Goal: Information Seeking & Learning: Find specific fact

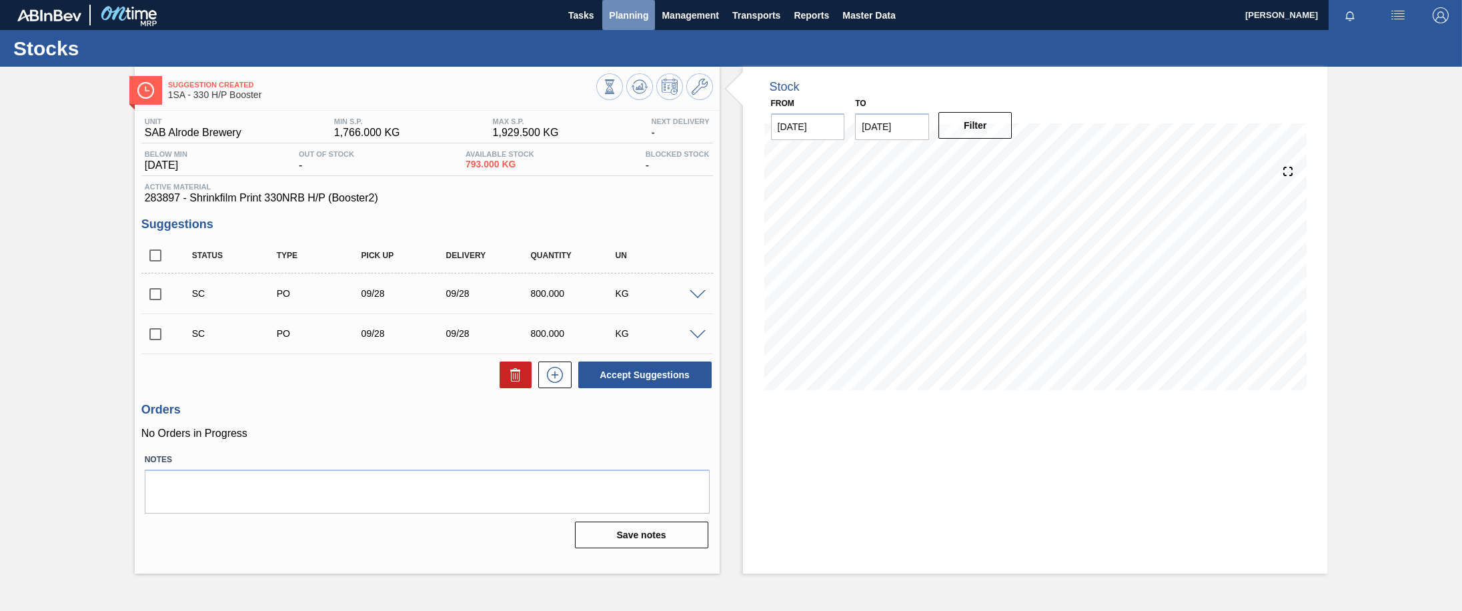
click at [637, 17] on span "Planning" at bounding box center [628, 15] width 39 height 16
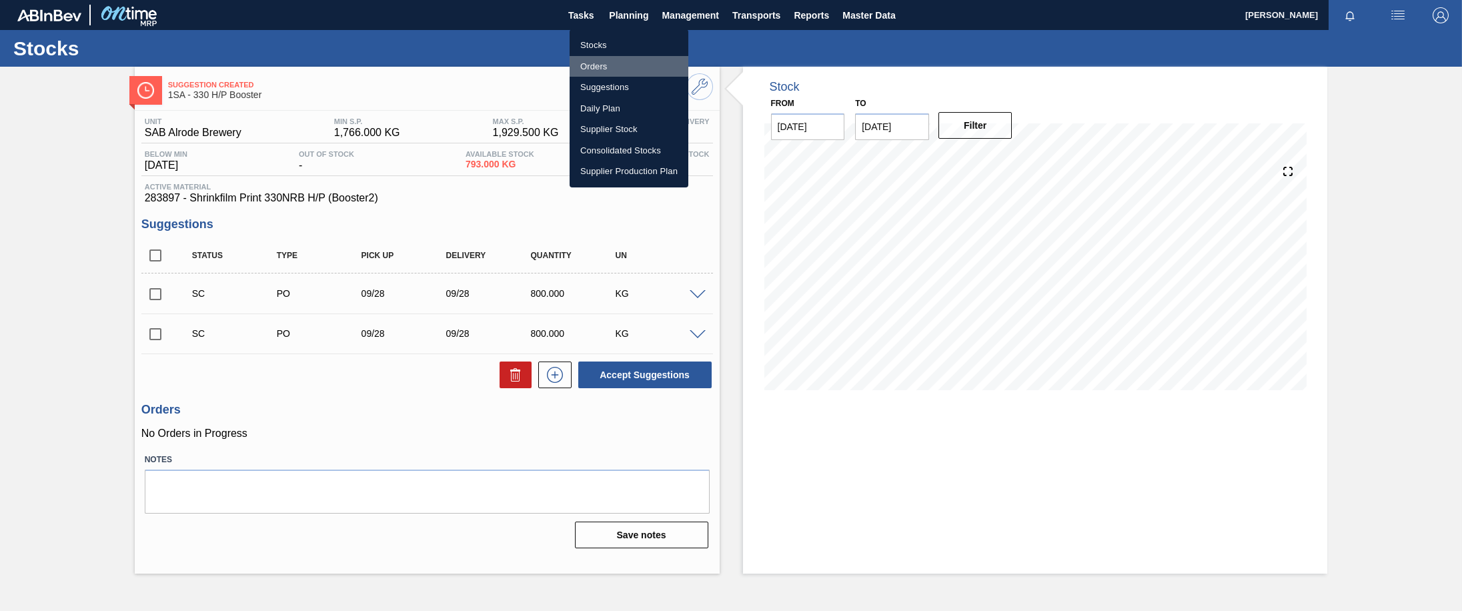
click at [601, 65] on li "Orders" at bounding box center [628, 66] width 119 height 21
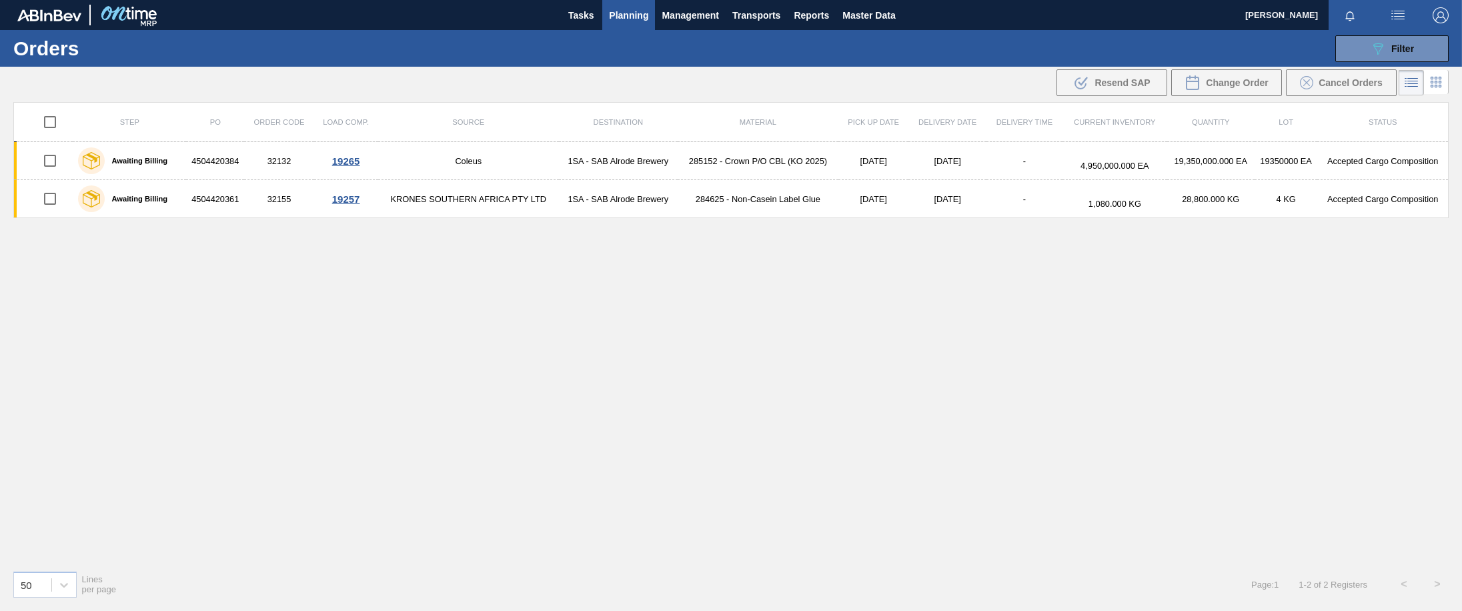
click at [623, 21] on span "Planning" at bounding box center [628, 15] width 39 height 16
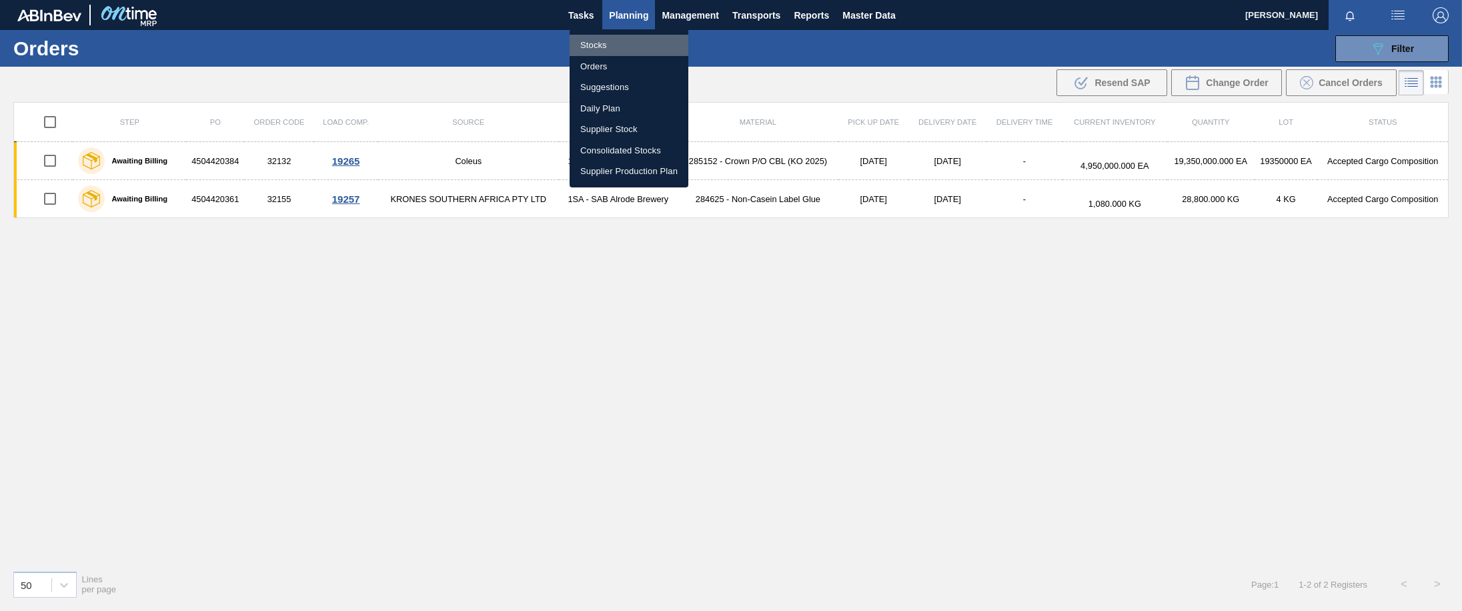
click at [600, 46] on li "Stocks" at bounding box center [628, 45] width 119 height 21
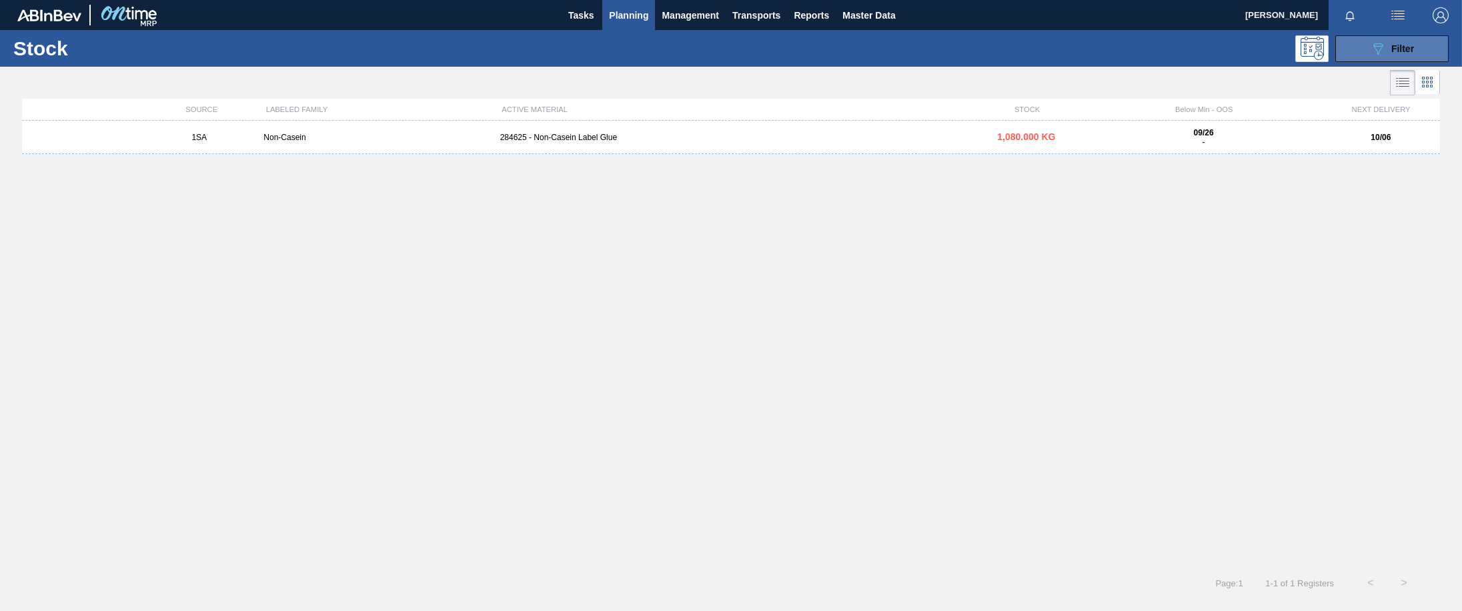
click at [1396, 44] on span "Filter" at bounding box center [1402, 48] width 23 height 11
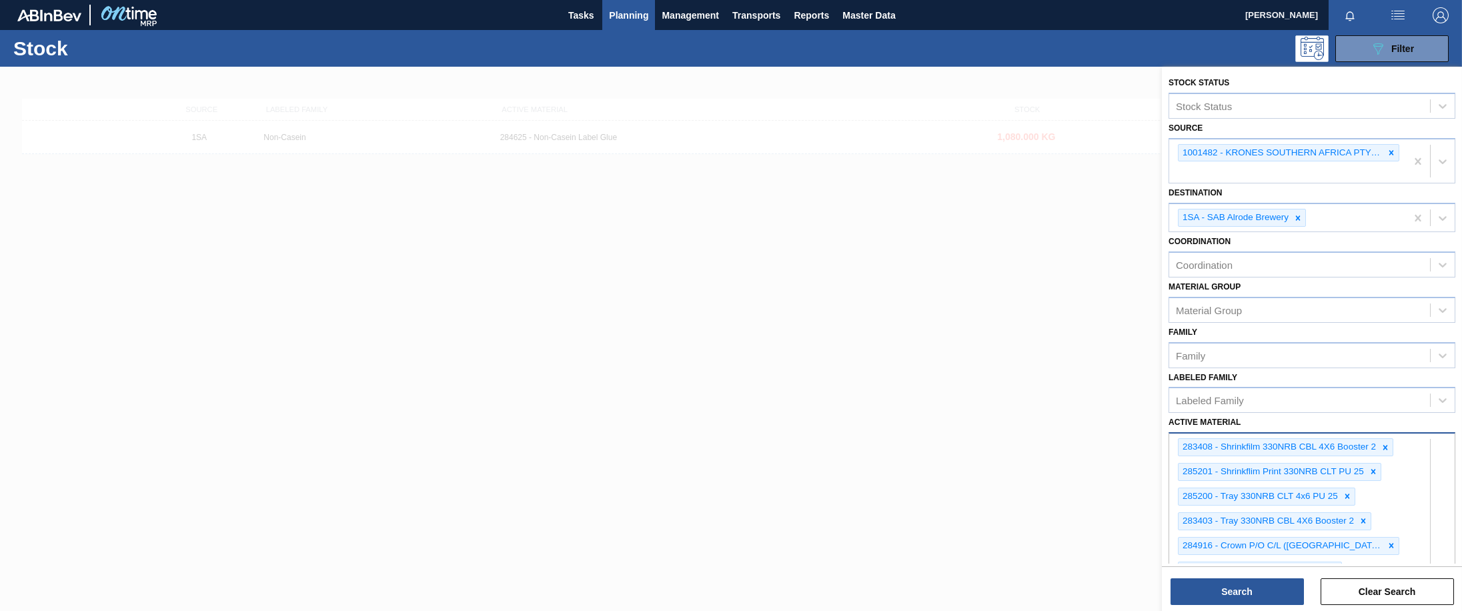
scroll to position [372, 0]
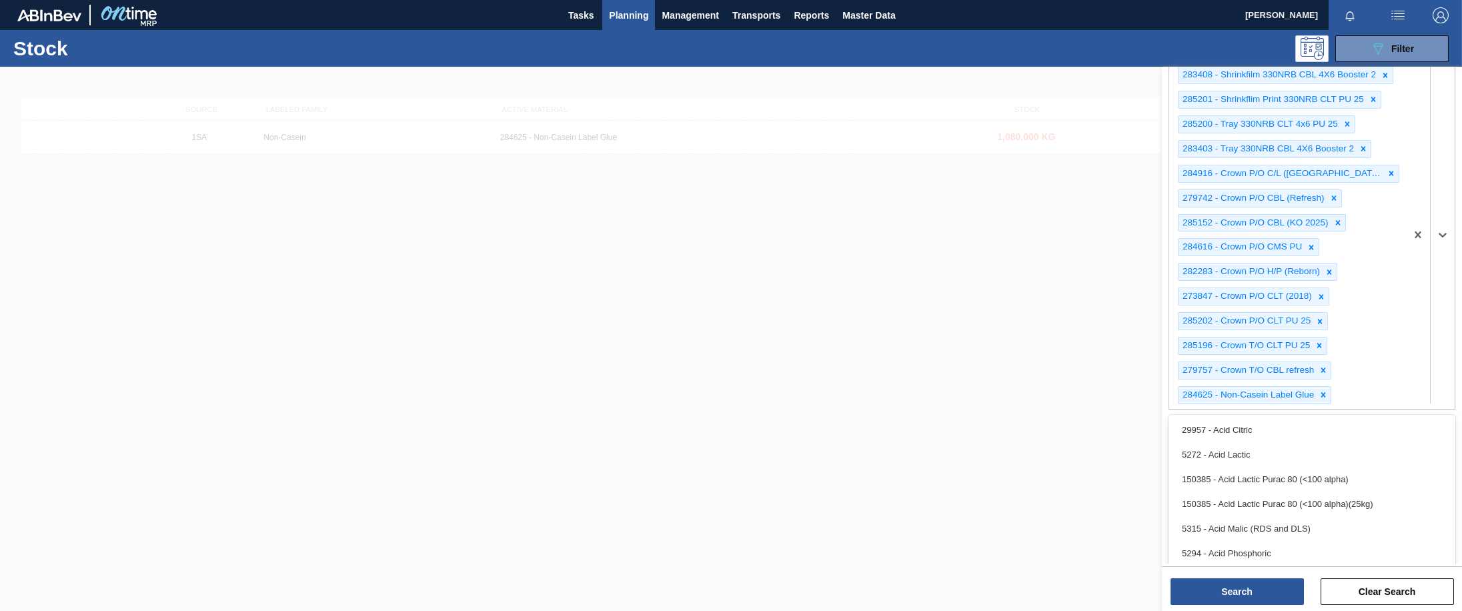
click at [1372, 409] on div "option 5294 - Acid Phosphoric focused, 6 of 101. 101 results available. Use Up …" at bounding box center [1311, 234] width 287 height 349
click at [1350, 395] on div "283408 - Shrinkfilm 330NRB CBL 4X6 Booster 2 285201 - Shrinkflim Print 330NRB C…" at bounding box center [1287, 234] width 237 height 347
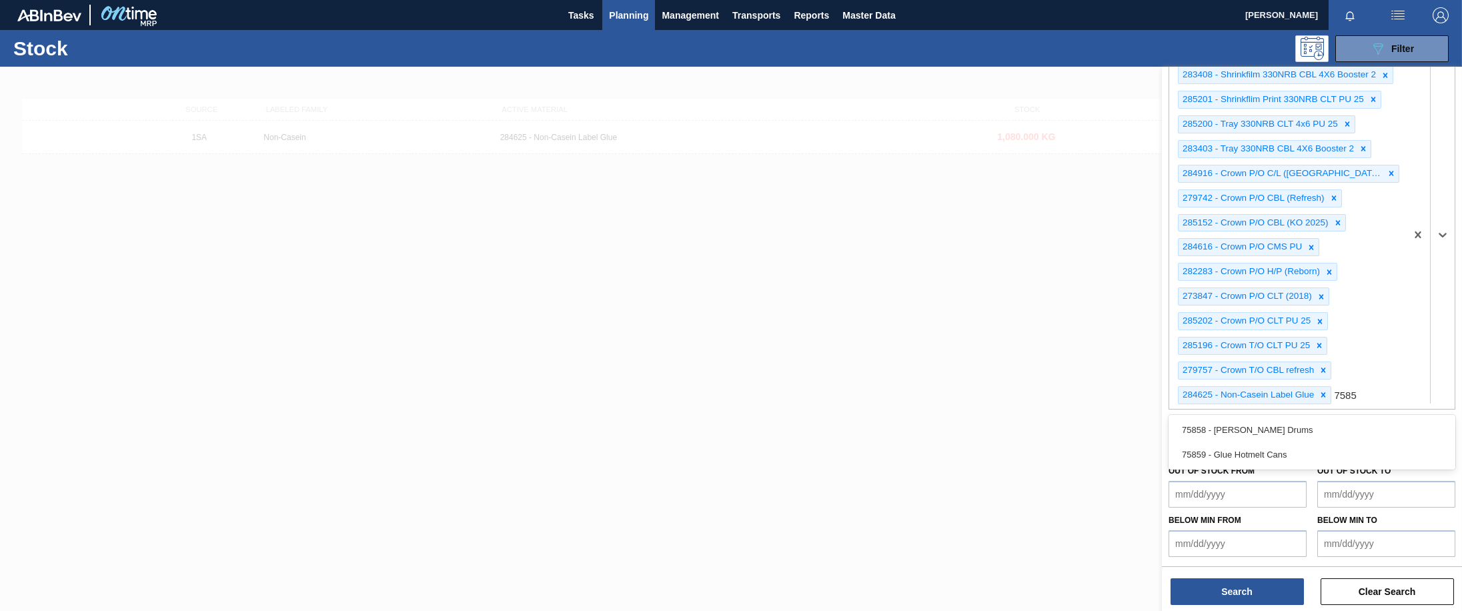
type Material "75858"
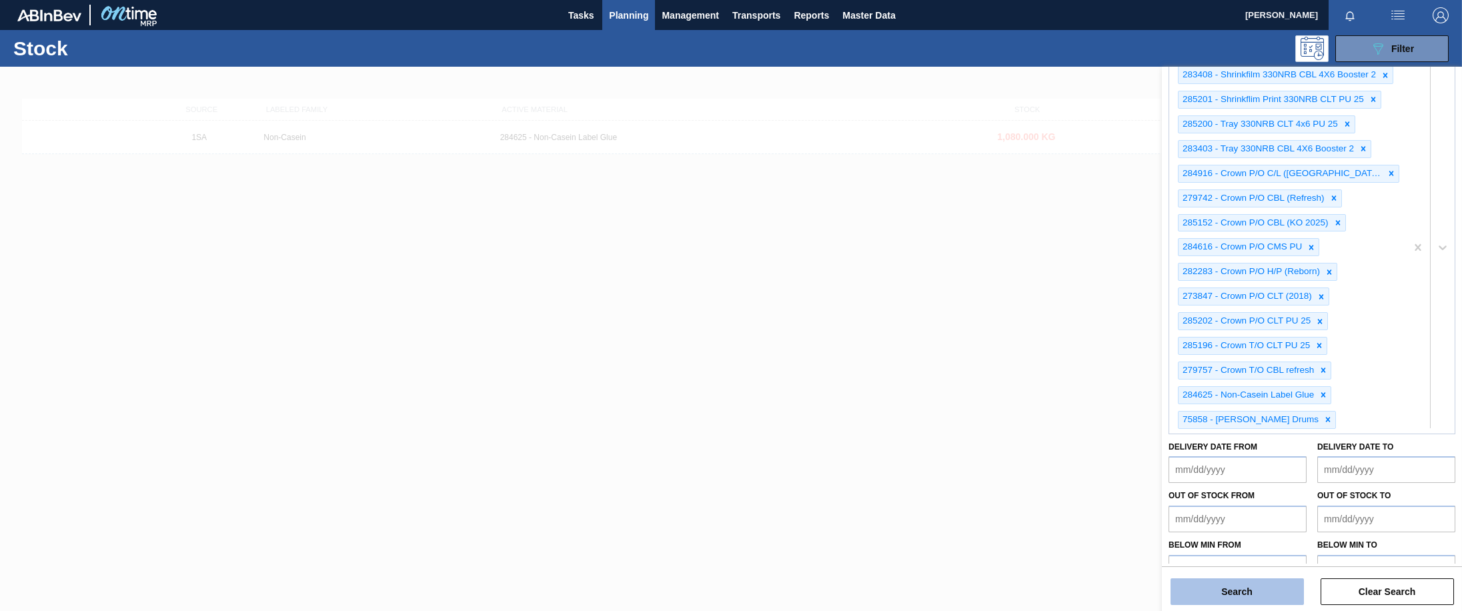
click at [1226, 591] on button "Search" at bounding box center [1236, 591] width 133 height 27
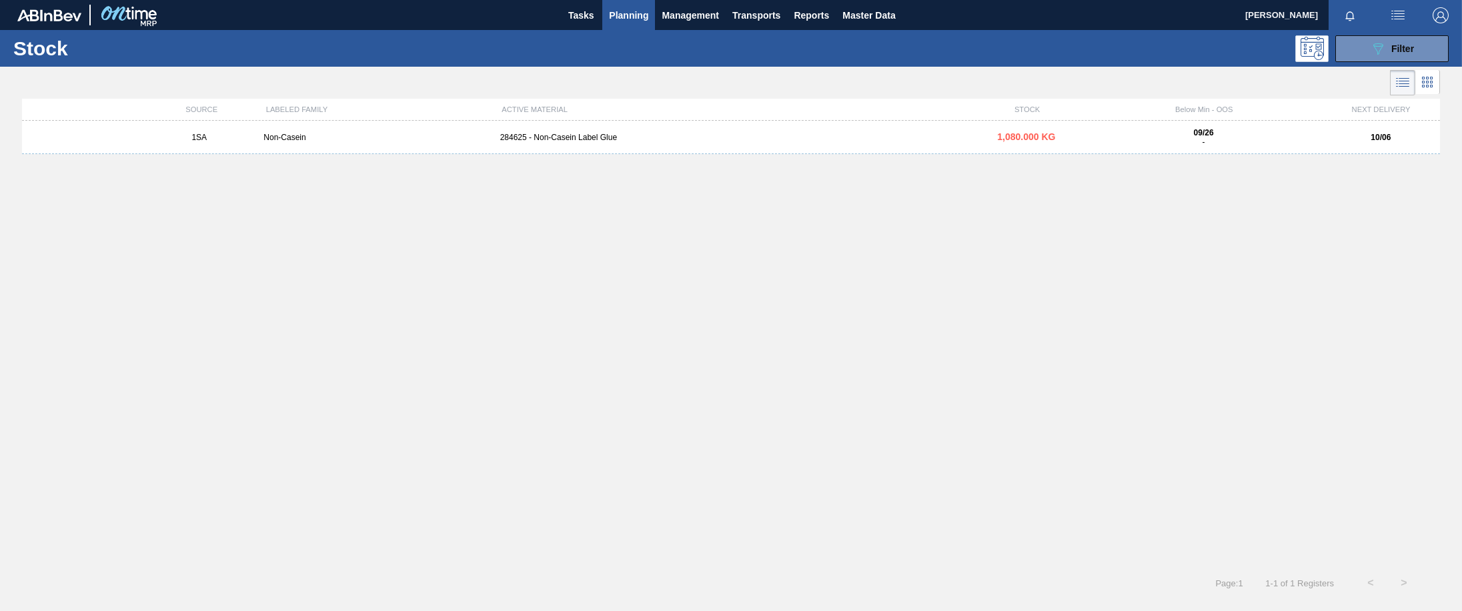
click at [602, 141] on div "284625 - Non-Casein Label Glue" at bounding box center [731, 137] width 473 height 9
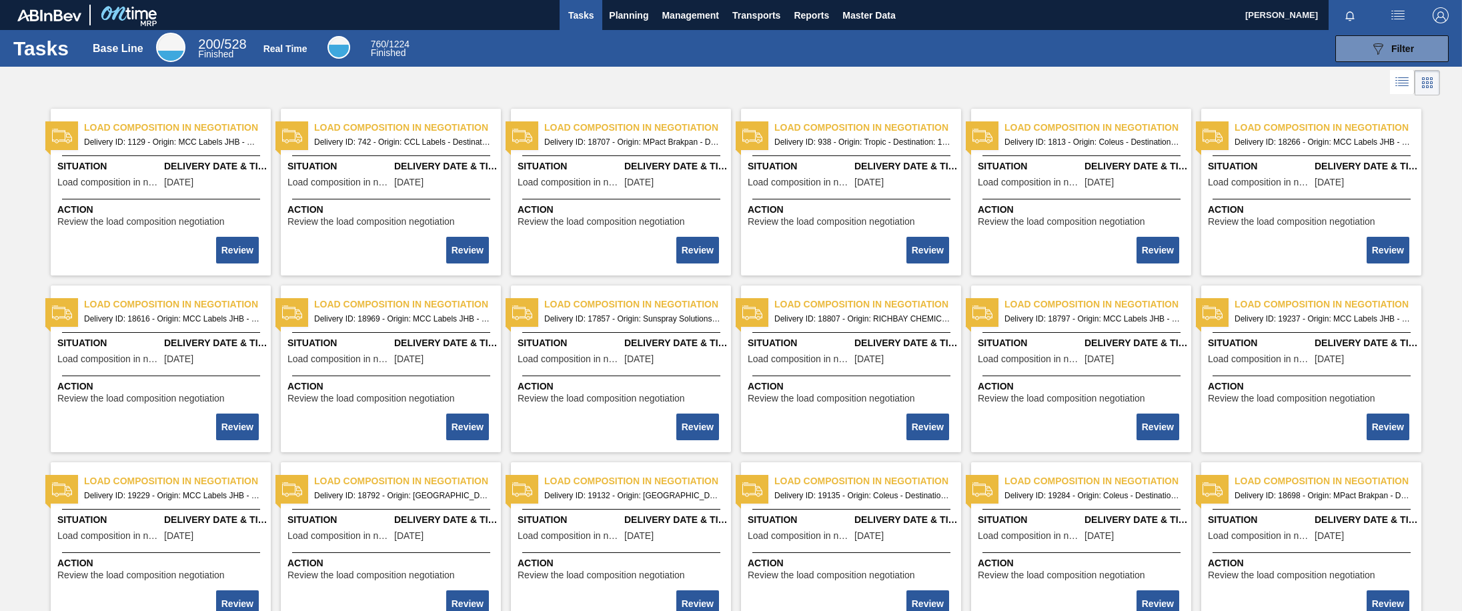
click at [1382, 64] on div "Tasks Base Line 200 / 528 Finished Real Time 760 / 1224 Finished 089F7B8B-B2A5-…" at bounding box center [731, 48] width 1462 height 37
click at [1381, 53] on icon "089F7B8B-B2A5-4AFE-B5C0-19BA573D28AC" at bounding box center [1378, 49] width 16 height 16
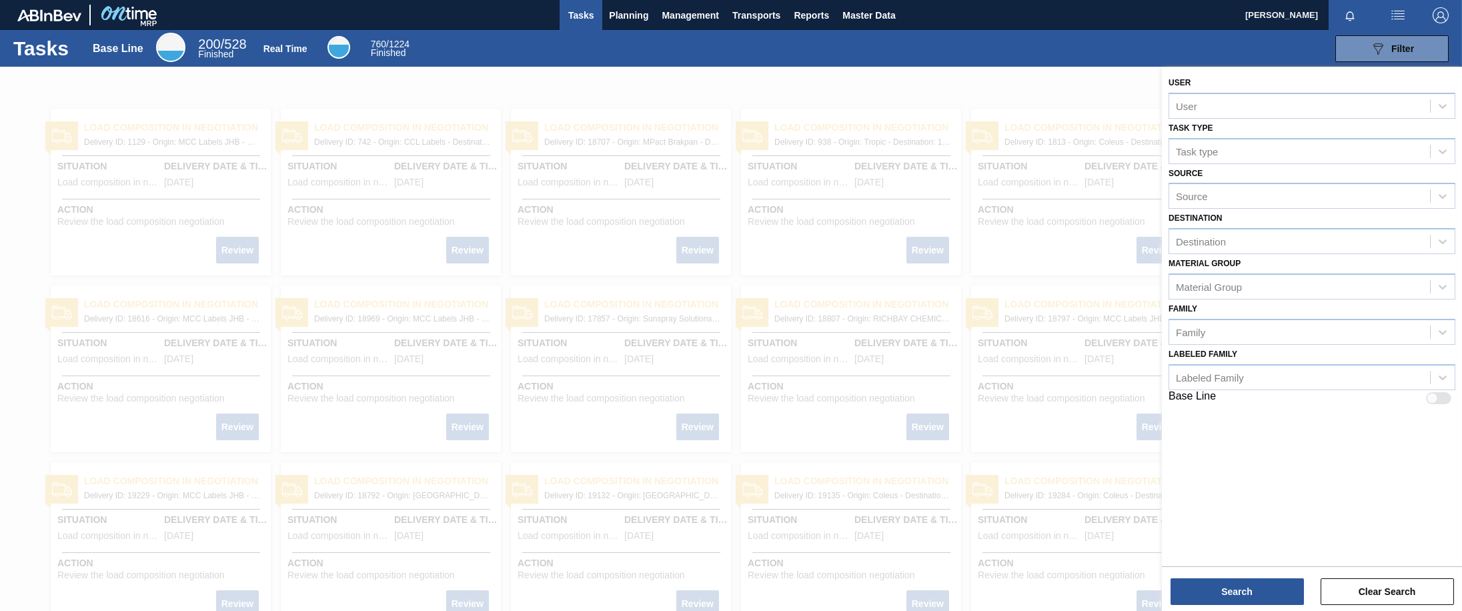
click at [1298, 511] on div "User User Task type Task type Source Source Destination Destination Material [P…" at bounding box center [1312, 315] width 300 height 497
click at [623, 15] on span "Planning" at bounding box center [628, 15] width 39 height 16
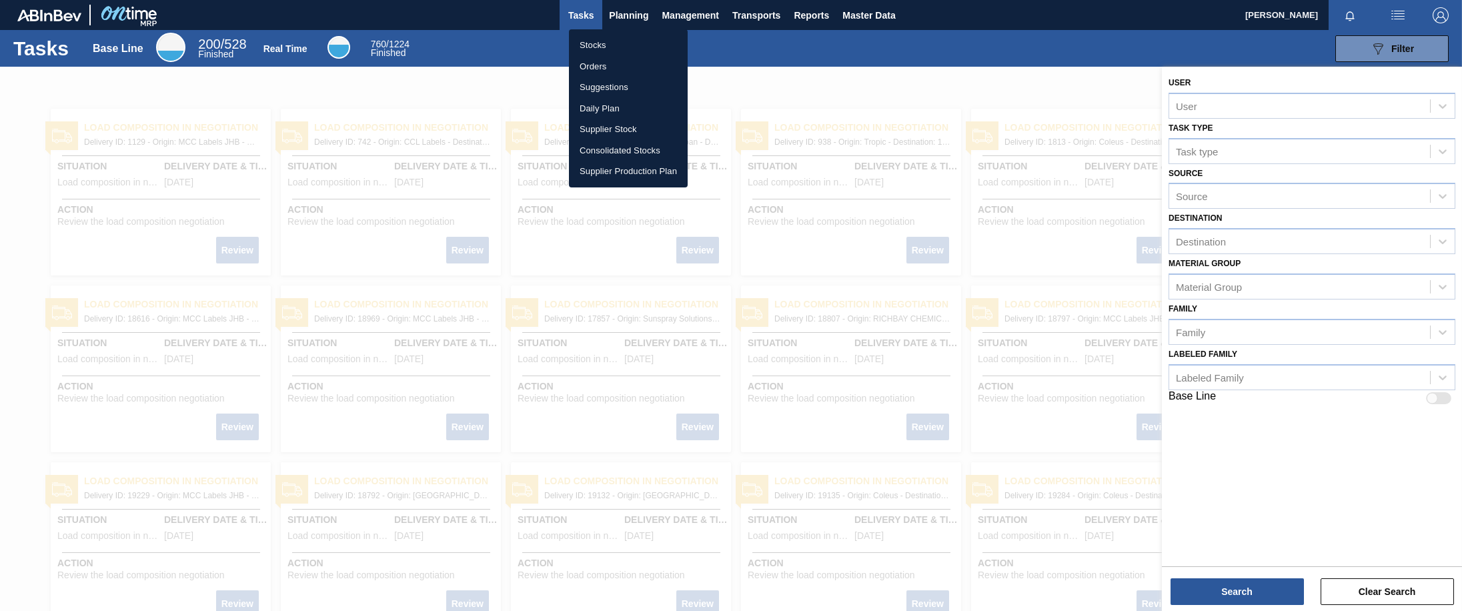
click at [598, 47] on li "Stocks" at bounding box center [628, 45] width 119 height 21
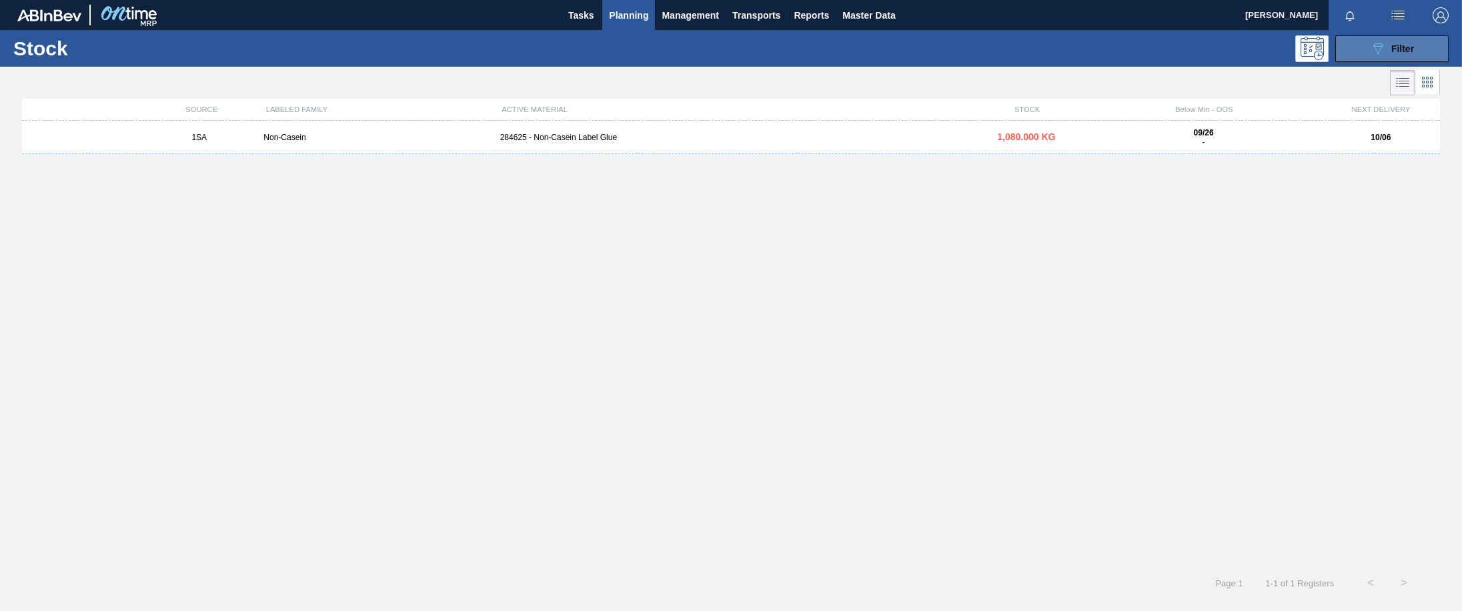
click at [1392, 51] on span "Filter" at bounding box center [1402, 48] width 23 height 11
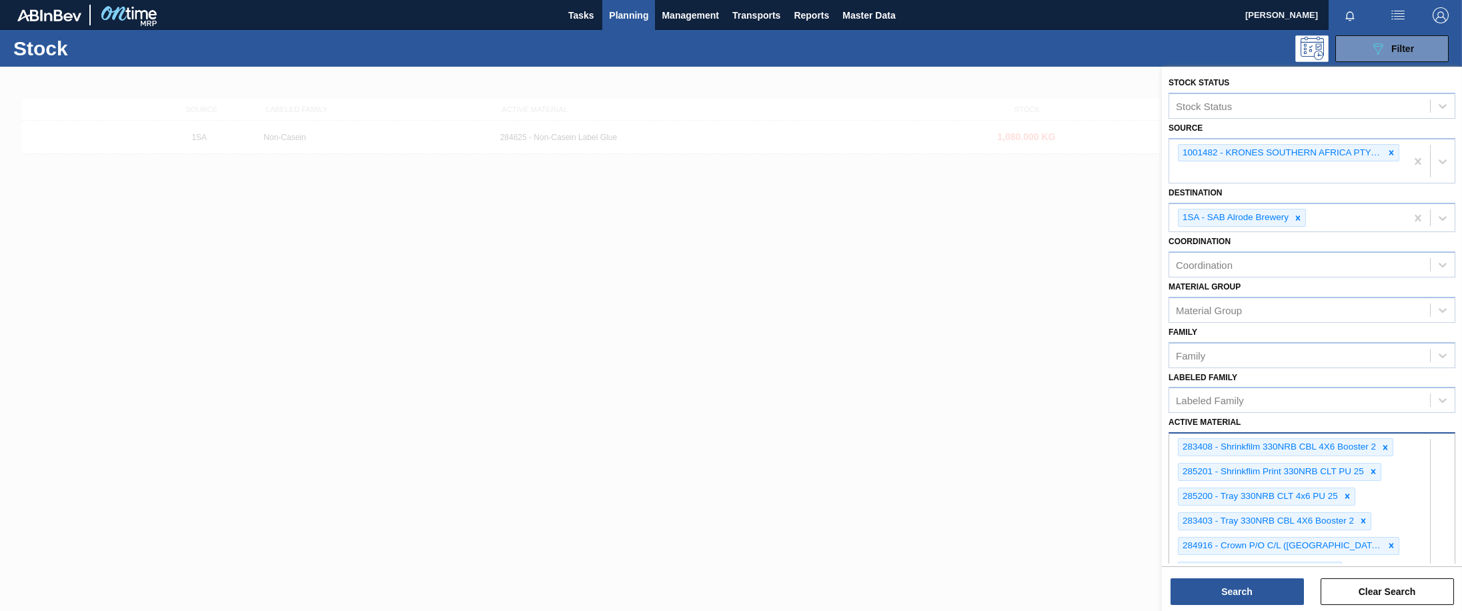
click at [1366, 551] on div "option 5294 - Acid Phosphoric focused, 6 of 101. 101 results available. Use Up …" at bounding box center [1311, 618] width 287 height 373
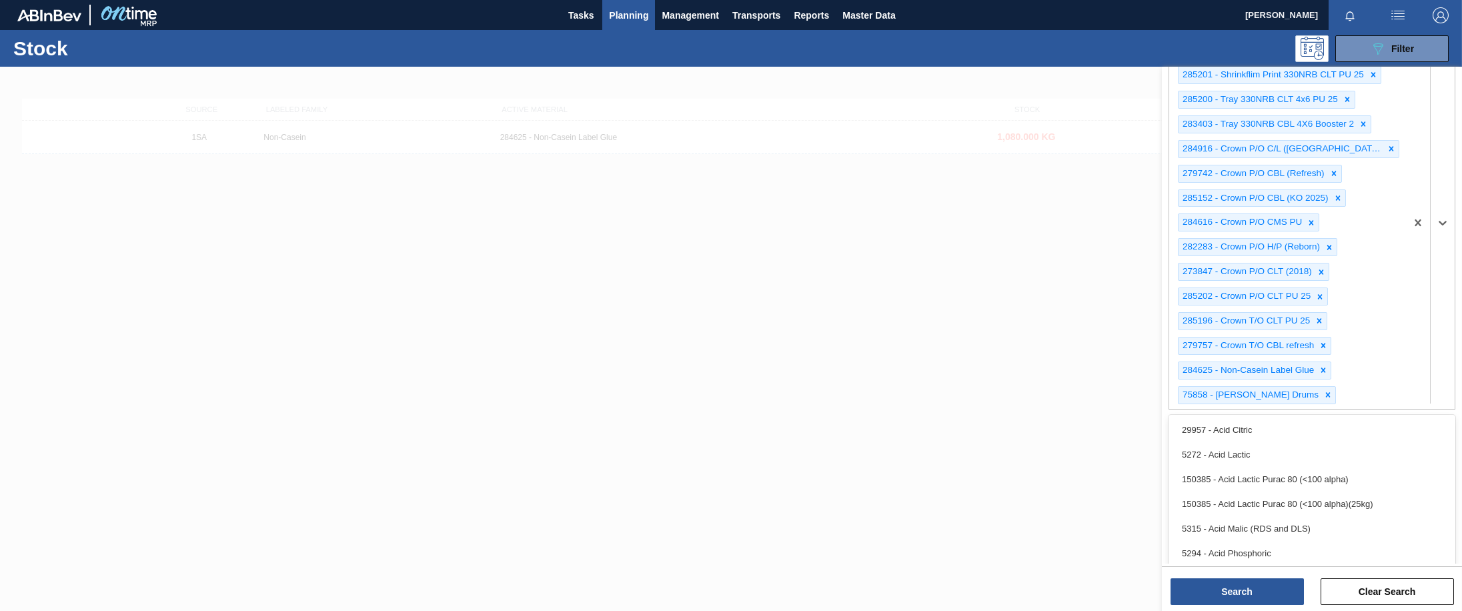
click at [1344, 392] on div "283408 - Shrinkfilm 330NRB CBL 4X6 Booster 2 285201 - Shrinkflim Print 330NRB C…" at bounding box center [1287, 222] width 237 height 371
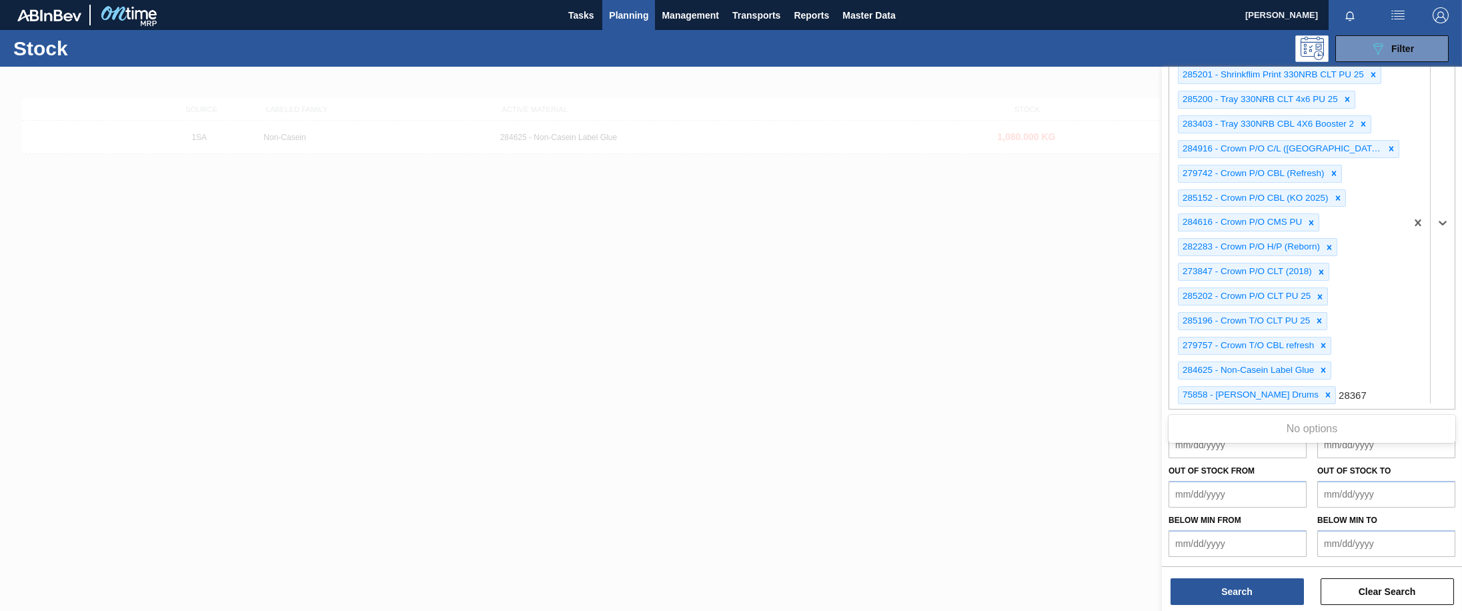
click at [1338, 396] on Material "28367" at bounding box center [1352, 394] width 29 height 11
type Material "28467"
click at [1362, 395] on div "283408 - Shrinkfilm 330NRB CBL 4X6 Booster 2 285201 - Shrinkflim Print 330NRB C…" at bounding box center [1287, 222] width 237 height 371
type Material "284673"
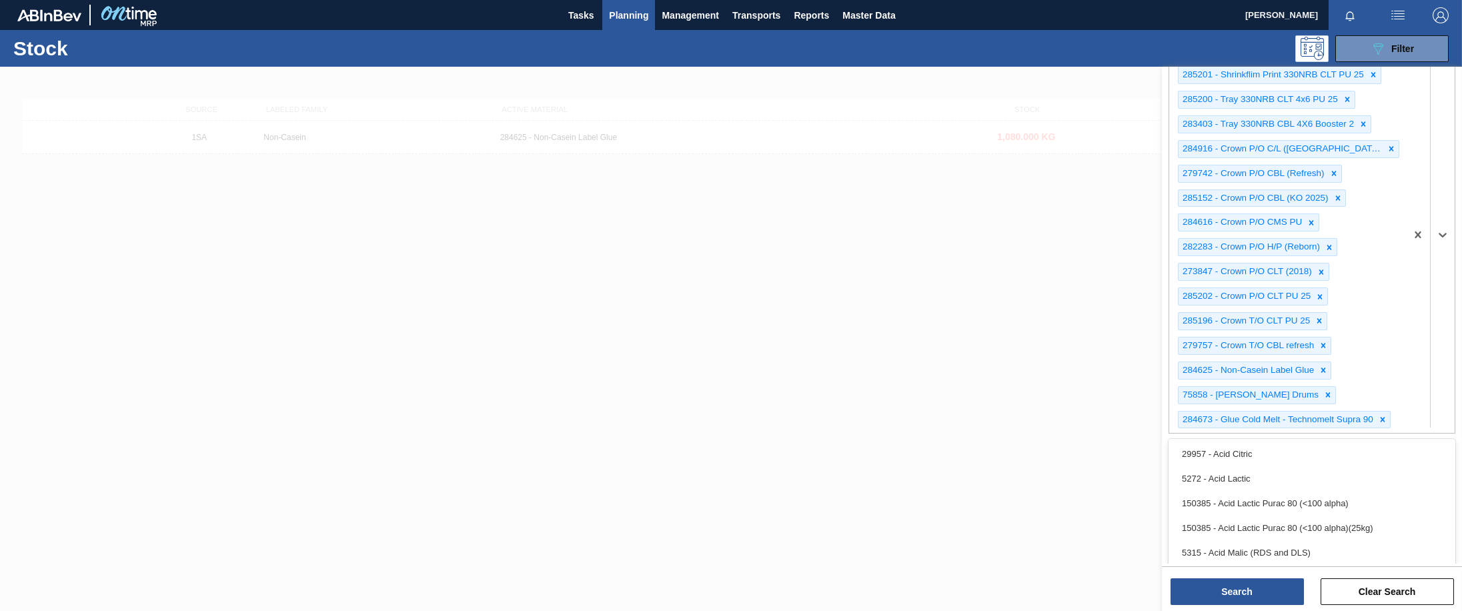
click at [1406, 341] on div at bounding box center [1430, 235] width 49 height 396
